Goal: Find contact information: Find contact information

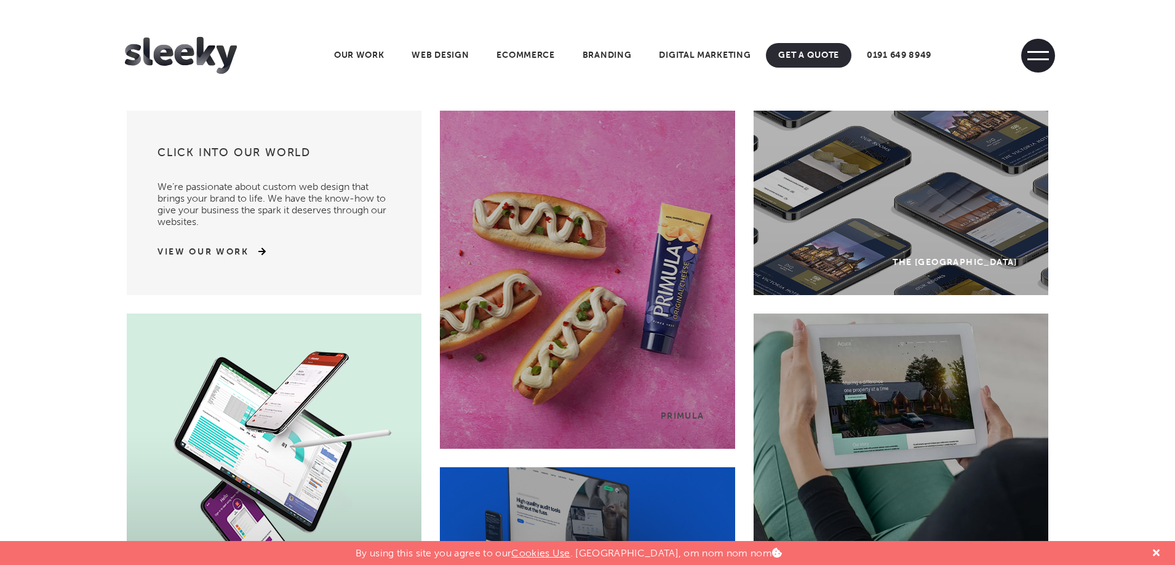
click at [1049, 50] on span at bounding box center [1038, 56] width 34 height 34
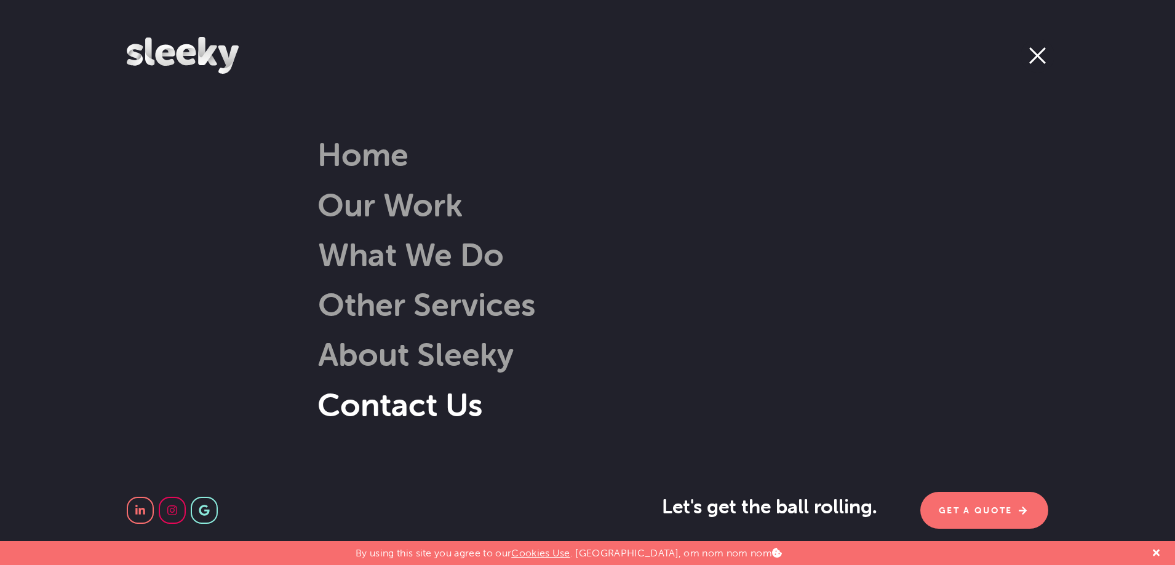
click at [438, 413] on link "Contact Us" at bounding box center [399, 404] width 165 height 39
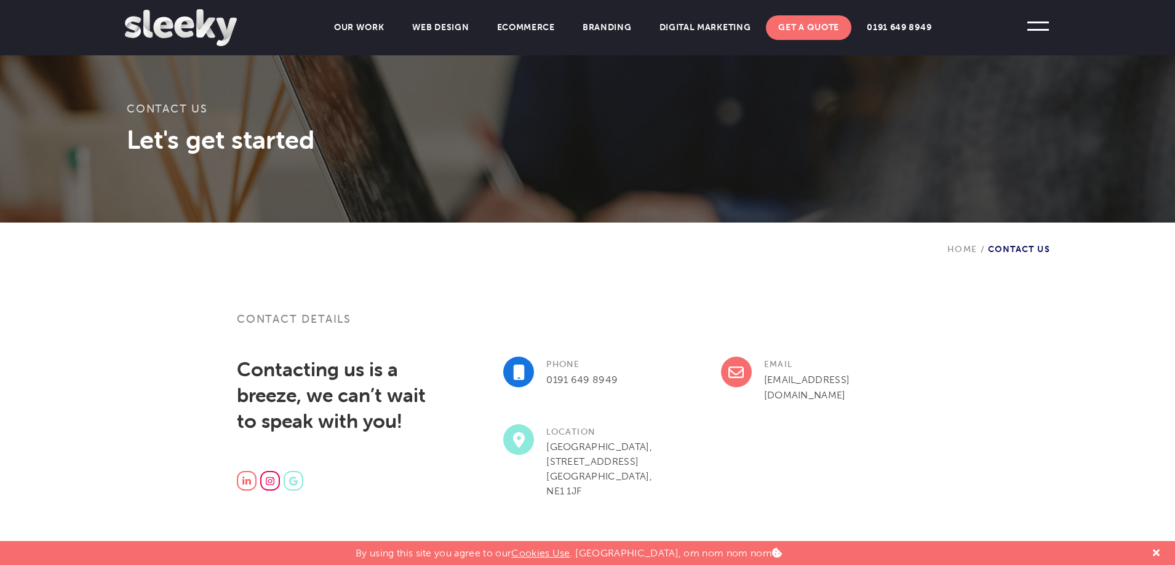
scroll to position [246, 0]
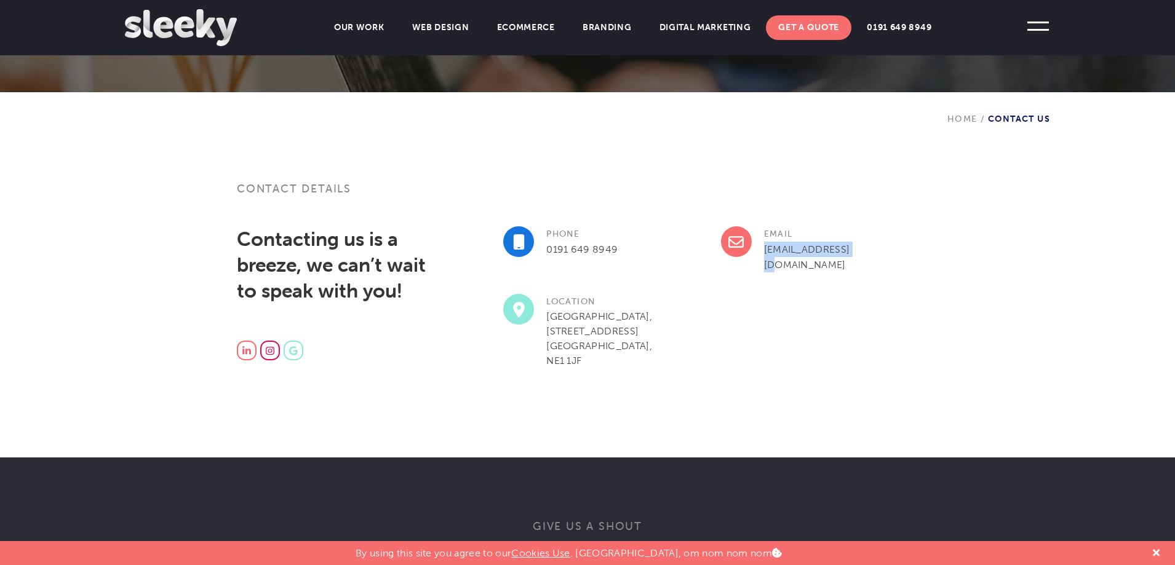
drag, startPoint x: 860, startPoint y: 246, endPoint x: 763, endPoint y: 251, distance: 97.9
click at [763, 251] on div "Email info@sleeky.co.uk" at bounding box center [829, 260] width 217 height 68
copy link "[EMAIL_ADDRESS][DOMAIN_NAME]"
